Goal: Task Accomplishment & Management: Use online tool/utility

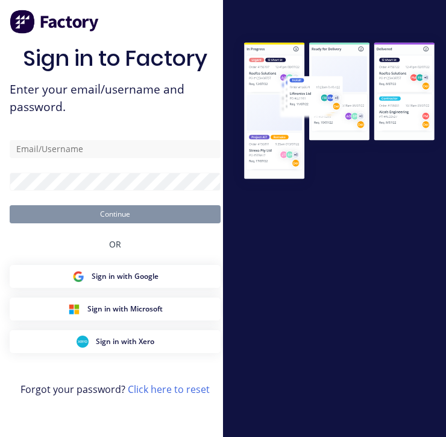
scroll to position [0, 4]
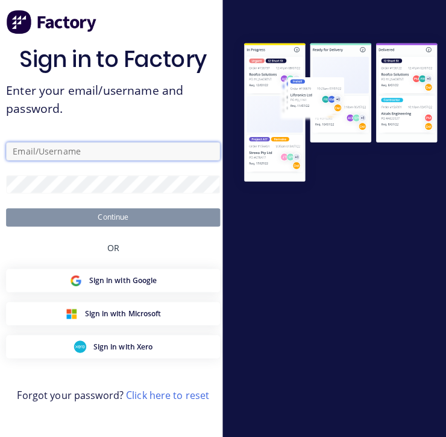
click at [142, 158] on input "text" at bounding box center [115, 149] width 211 height 18
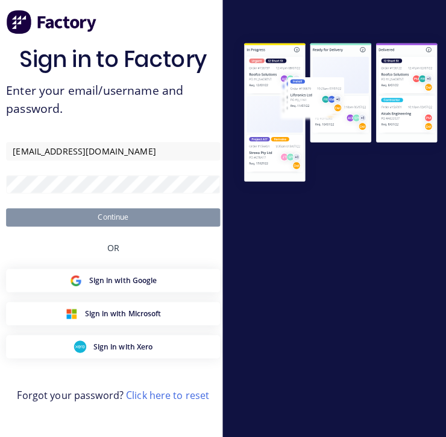
type input "[EMAIL_ADDRESS][DOMAIN_NAME]"
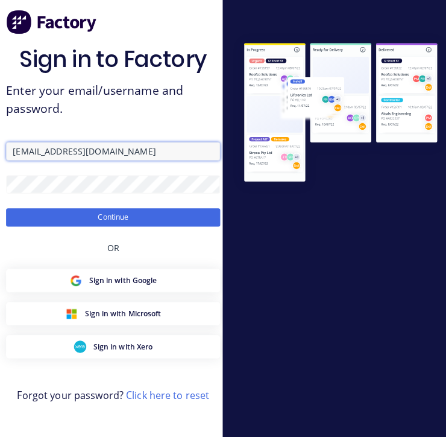
click at [112, 222] on button "Continue" at bounding box center [115, 214] width 211 height 18
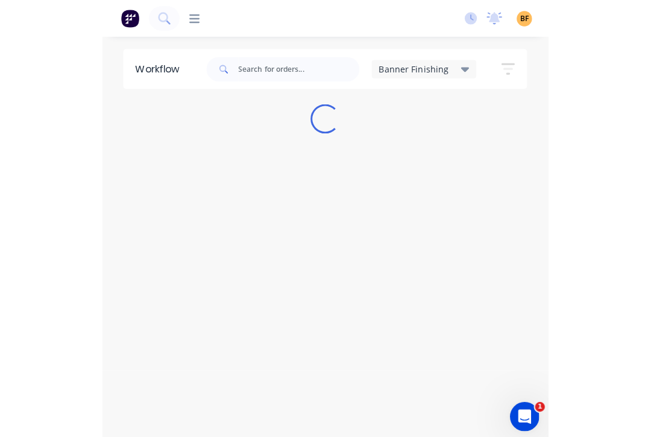
scroll to position [0, 0]
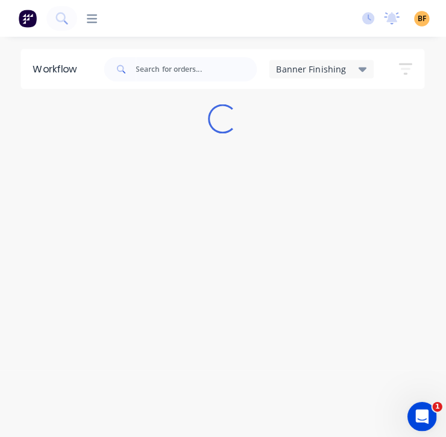
click at [65, 176] on div "Workflow Banner Finishing Save new view None edit Banner Finishing (Default) ed…" at bounding box center [223, 230] width 446 height 364
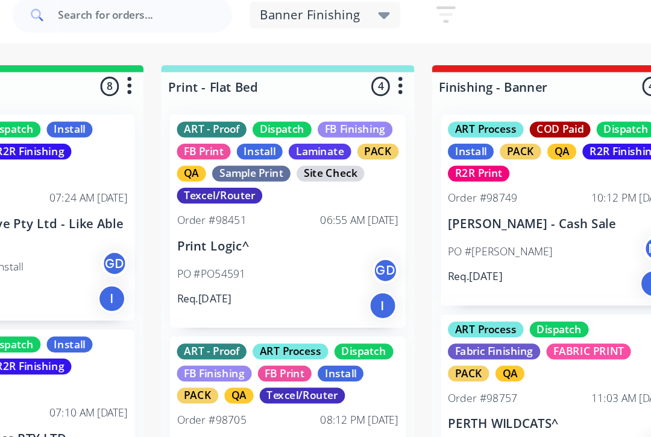
click at [276, 62] on span "Banner Finishing" at bounding box center [310, 68] width 69 height 13
click at [138, 56] on input "text" at bounding box center [197, 68] width 119 height 24
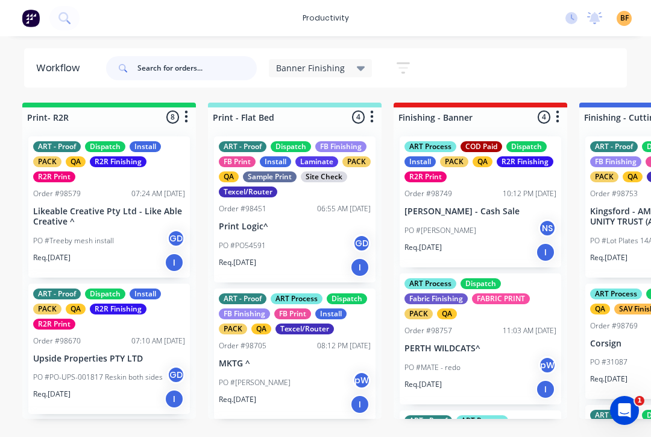
click at [219, 70] on input "text" at bounding box center [197, 68] width 119 height 24
type input "98783"
click at [119, 243] on div "PO #Treeby mesh install GD" at bounding box center [109, 240] width 152 height 23
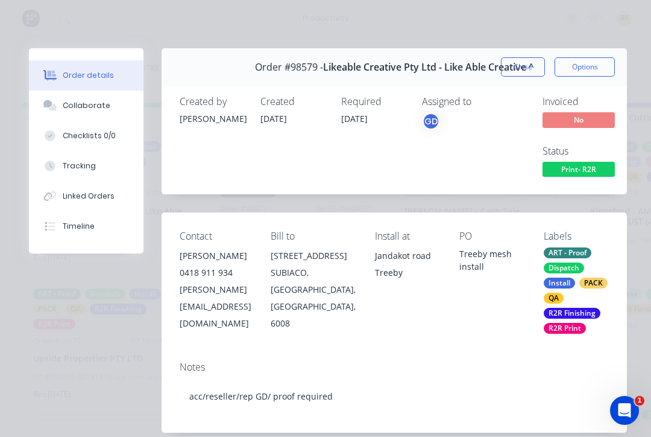
click at [96, 103] on div "Collaborate" at bounding box center [87, 105] width 48 height 11
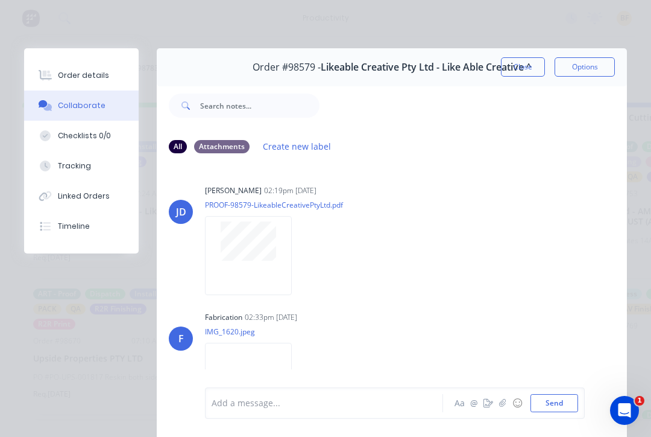
click at [446, 72] on button "Close" at bounding box center [523, 66] width 44 height 19
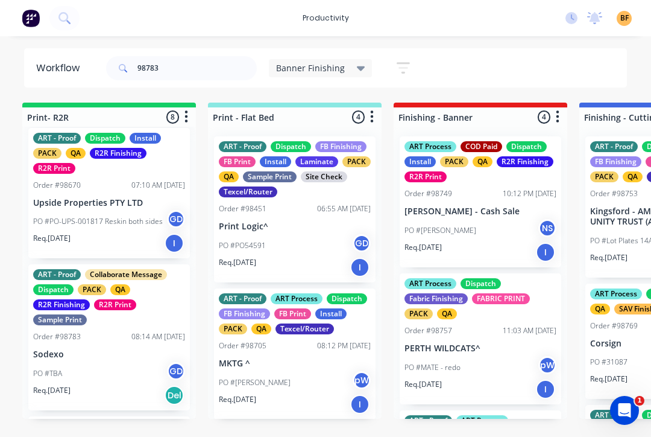
scroll to position [159, 0]
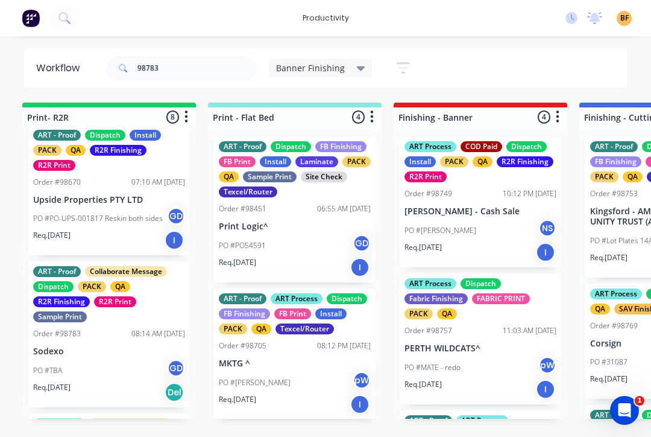
click at [133, 353] on p "Sodexo" at bounding box center [109, 351] width 152 height 10
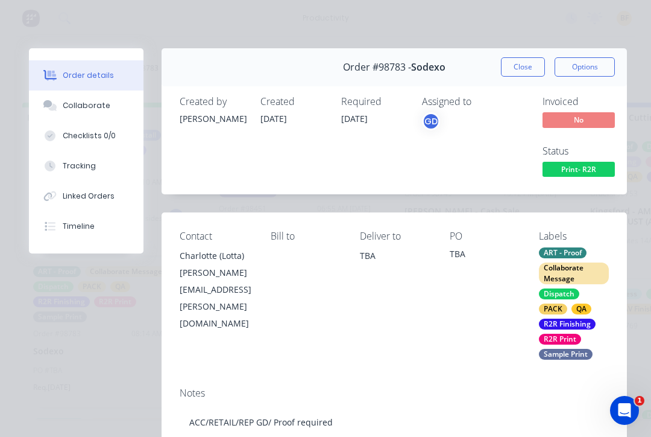
click at [85, 107] on div "Collaborate" at bounding box center [87, 105] width 48 height 11
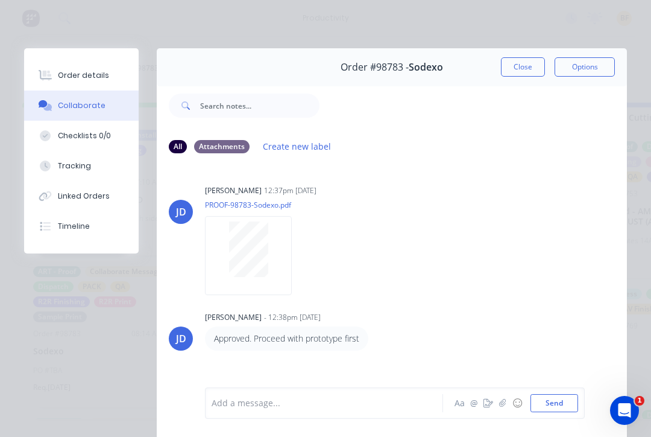
click at [229, 147] on div "Attachments" at bounding box center [221, 146] width 55 height 13
